Goal: Navigation & Orientation: Find specific page/section

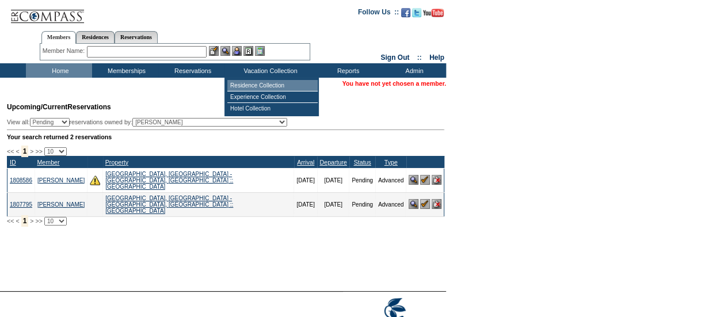
click at [271, 88] on td "Residence Collection" at bounding box center [272, 86] width 90 height 12
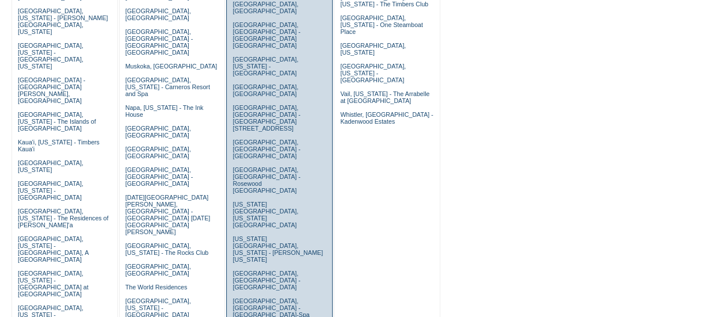
scroll to position [318, 0]
click at [266, 201] on link "[US_STATE][GEOGRAPHIC_DATA], [US_STATE][GEOGRAPHIC_DATA]" at bounding box center [266, 215] width 66 height 28
